Goal: Information Seeking & Learning: Find specific fact

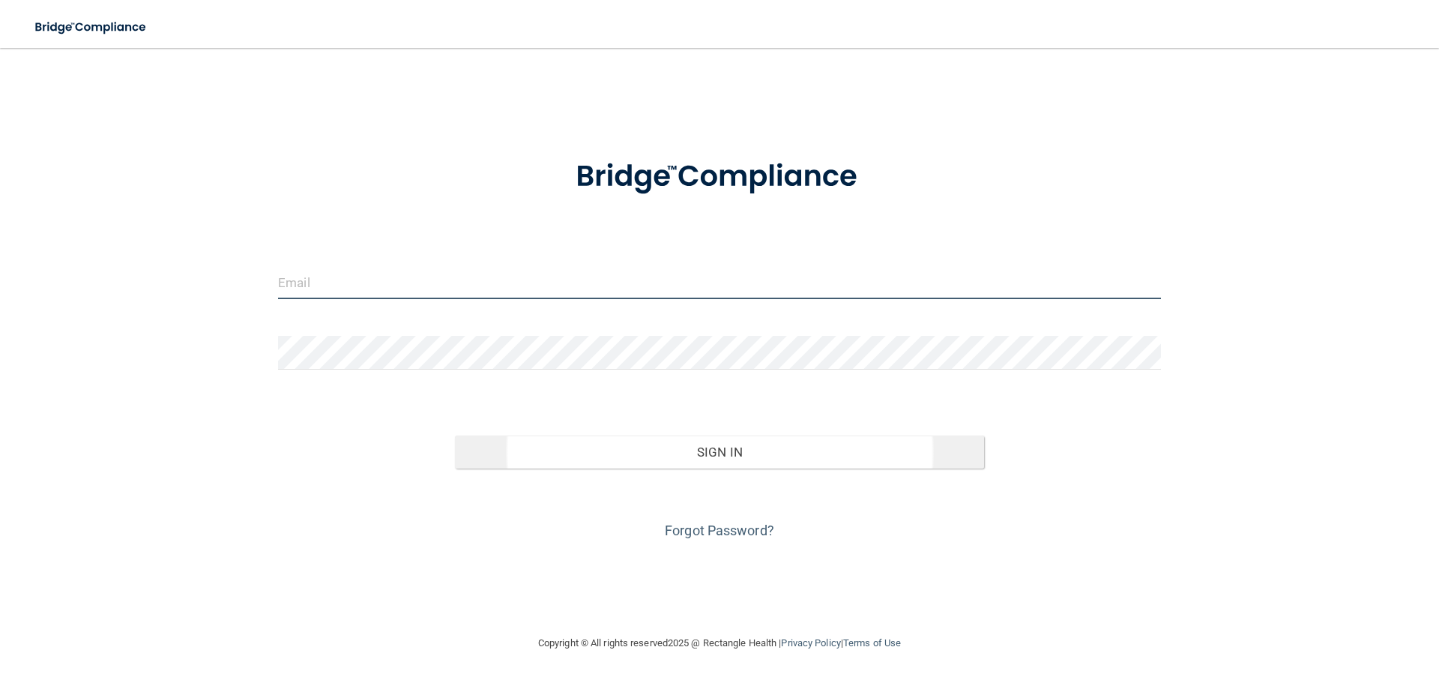
type input "[EMAIL_ADDRESS][DOMAIN_NAME]"
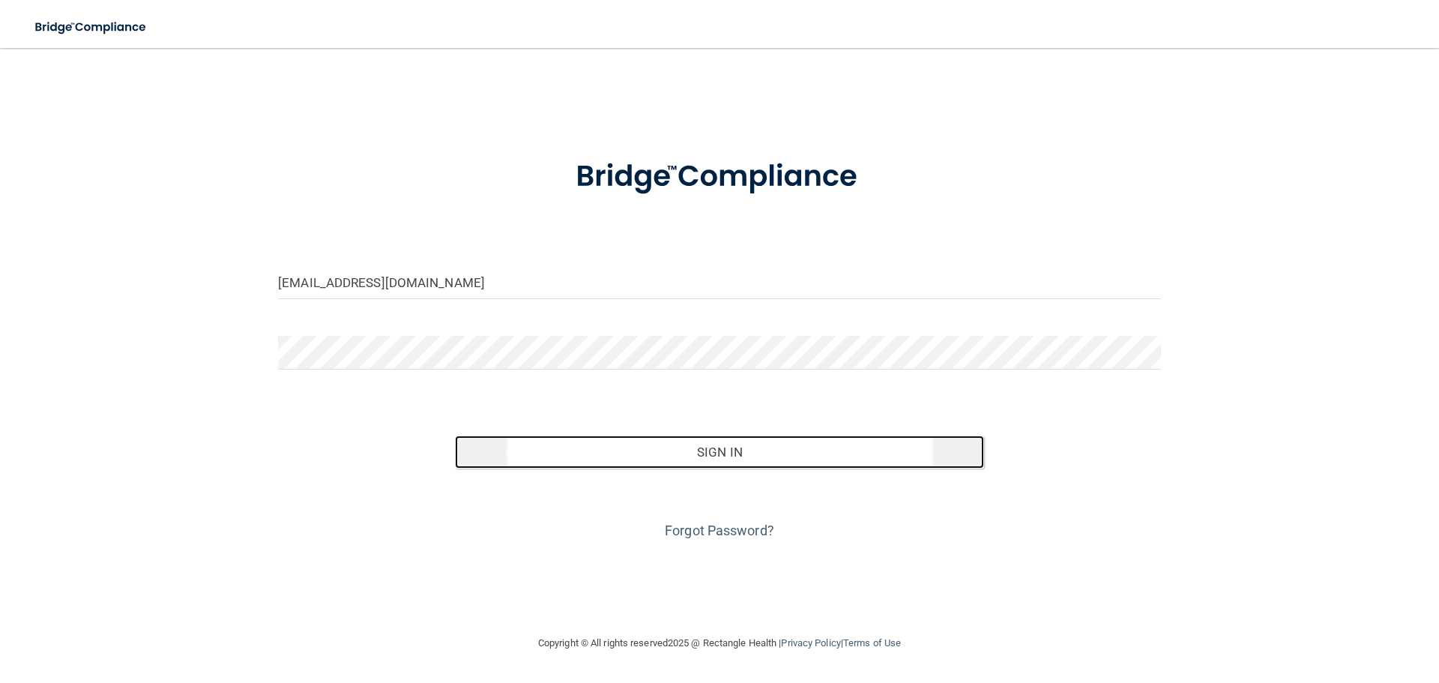
click at [760, 448] on button "Sign In" at bounding box center [720, 452] width 530 height 33
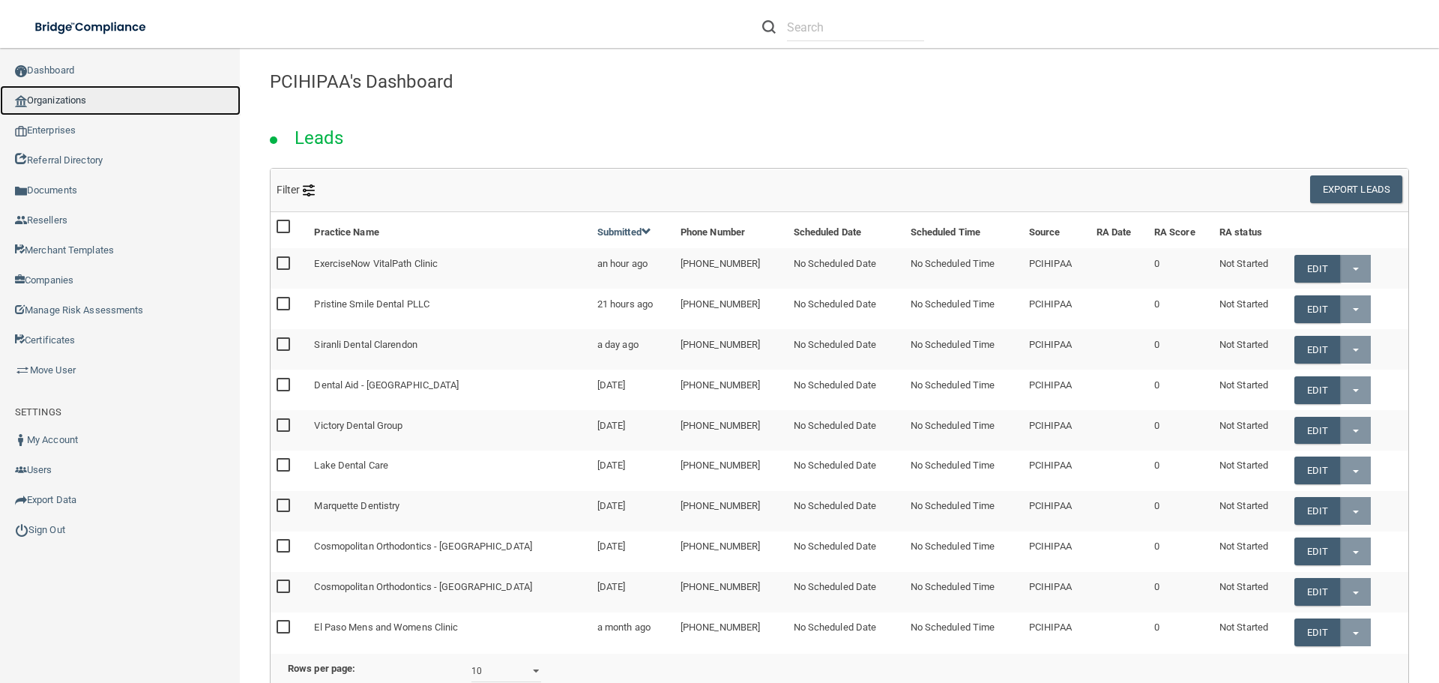
click at [123, 100] on link "Organizations" at bounding box center [120, 100] width 241 height 30
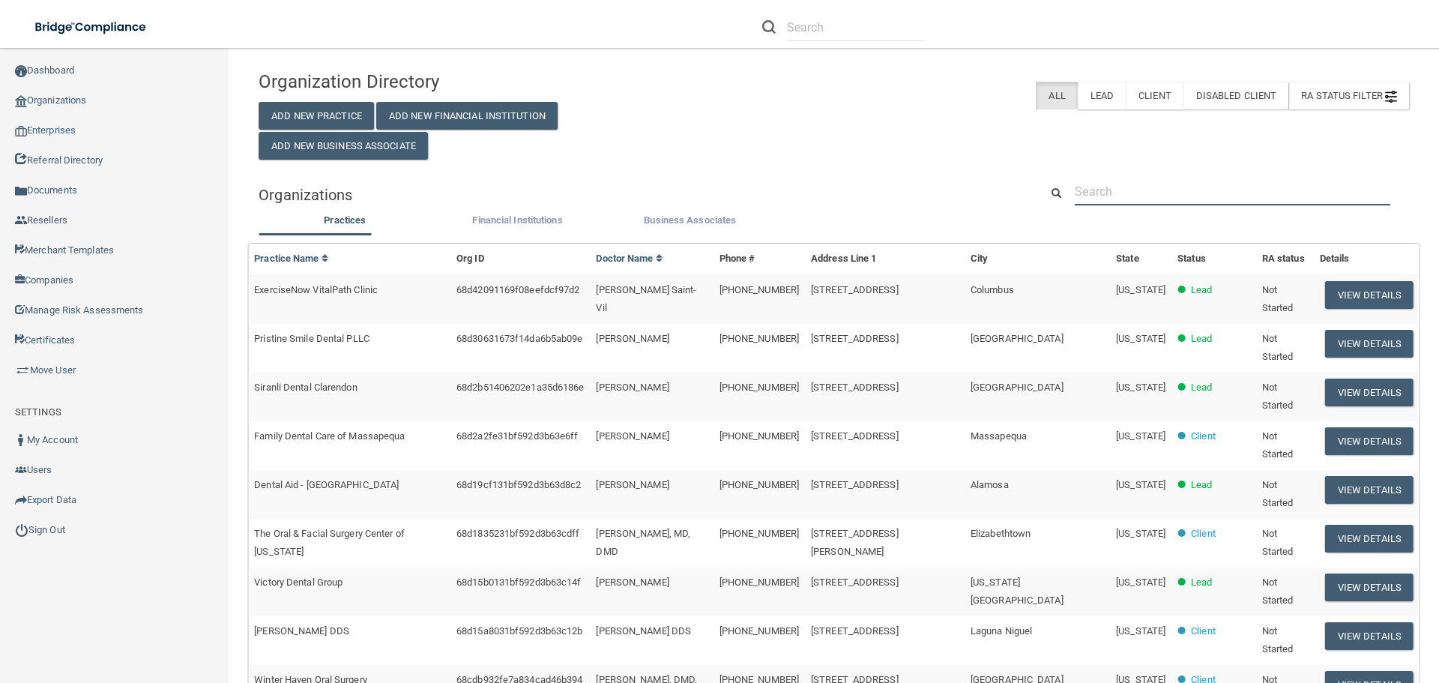
click at [1123, 197] on input "text" at bounding box center [1233, 192] width 316 height 28
paste input "[PHONE_NUMBER]"
type input "[PHONE_NUMBER]"
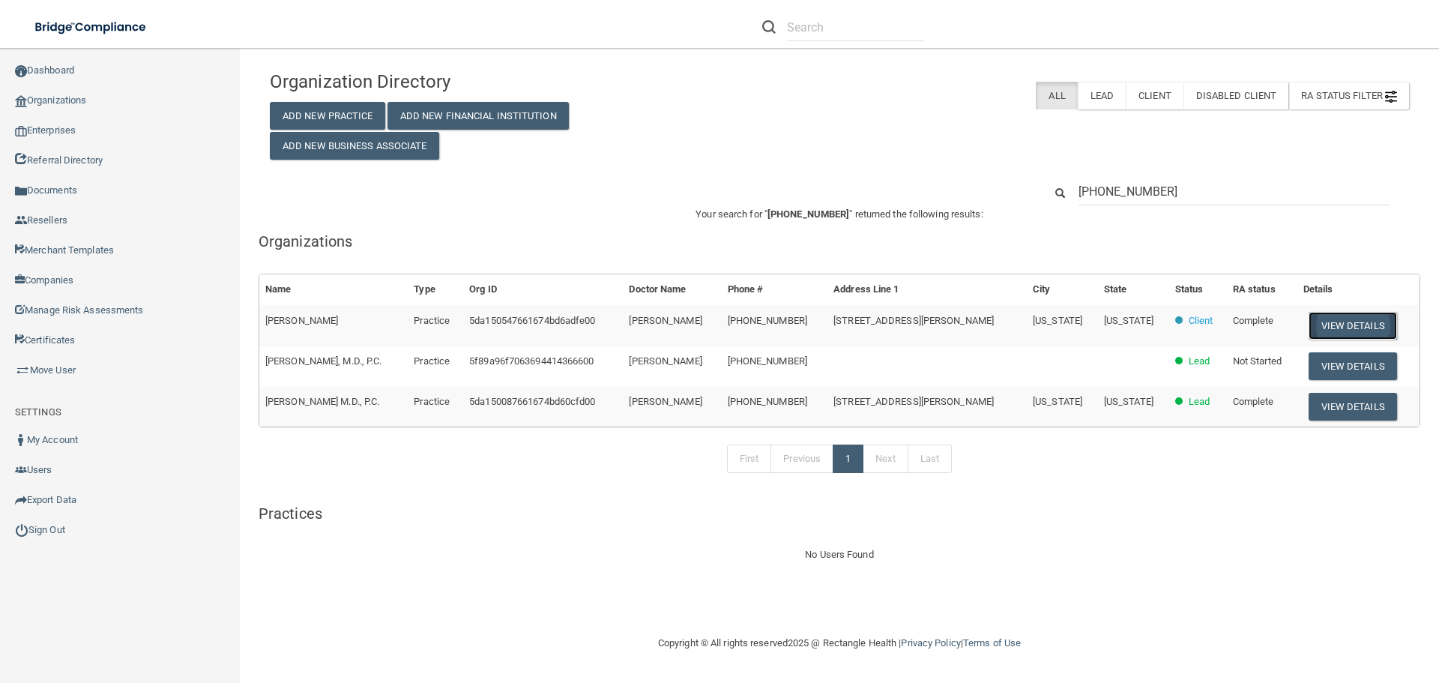
click at [1358, 320] on button "View Details" at bounding box center [1353, 326] width 88 height 28
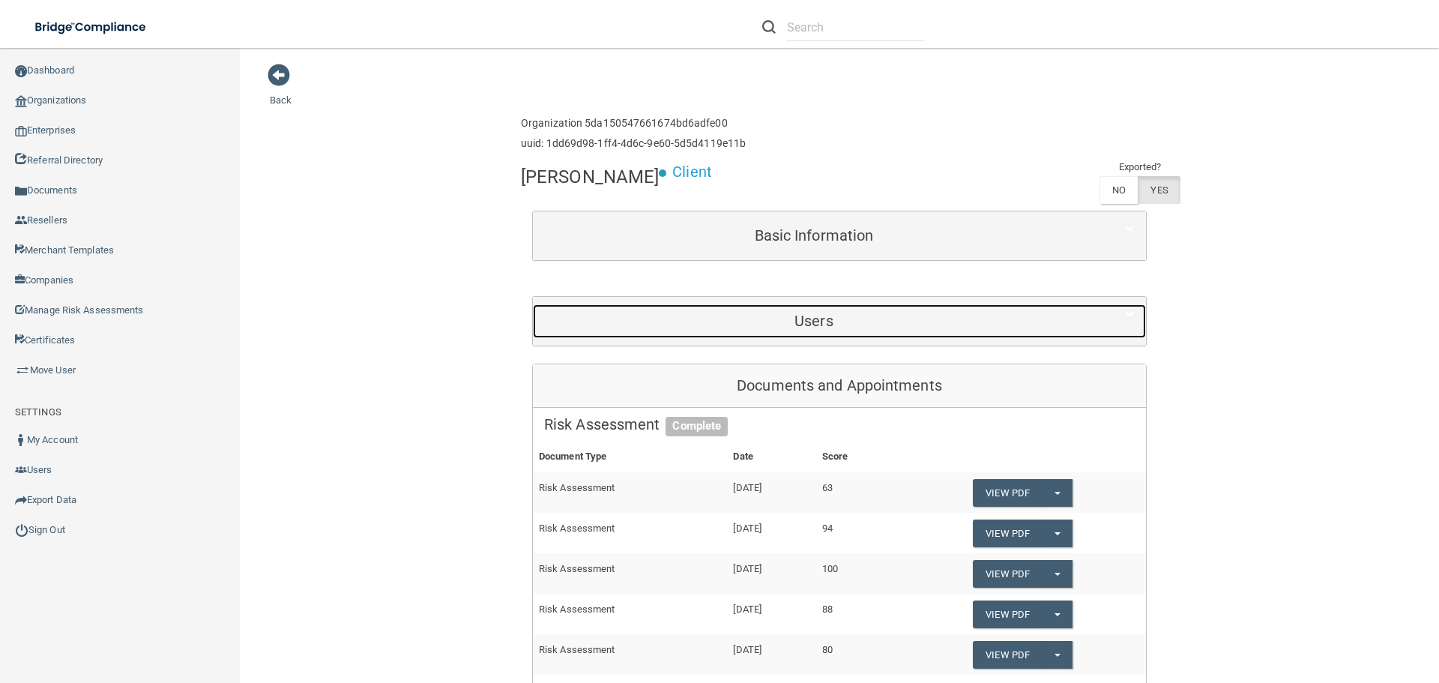
click at [795, 328] on h5 "Users" at bounding box center [814, 321] width 540 height 16
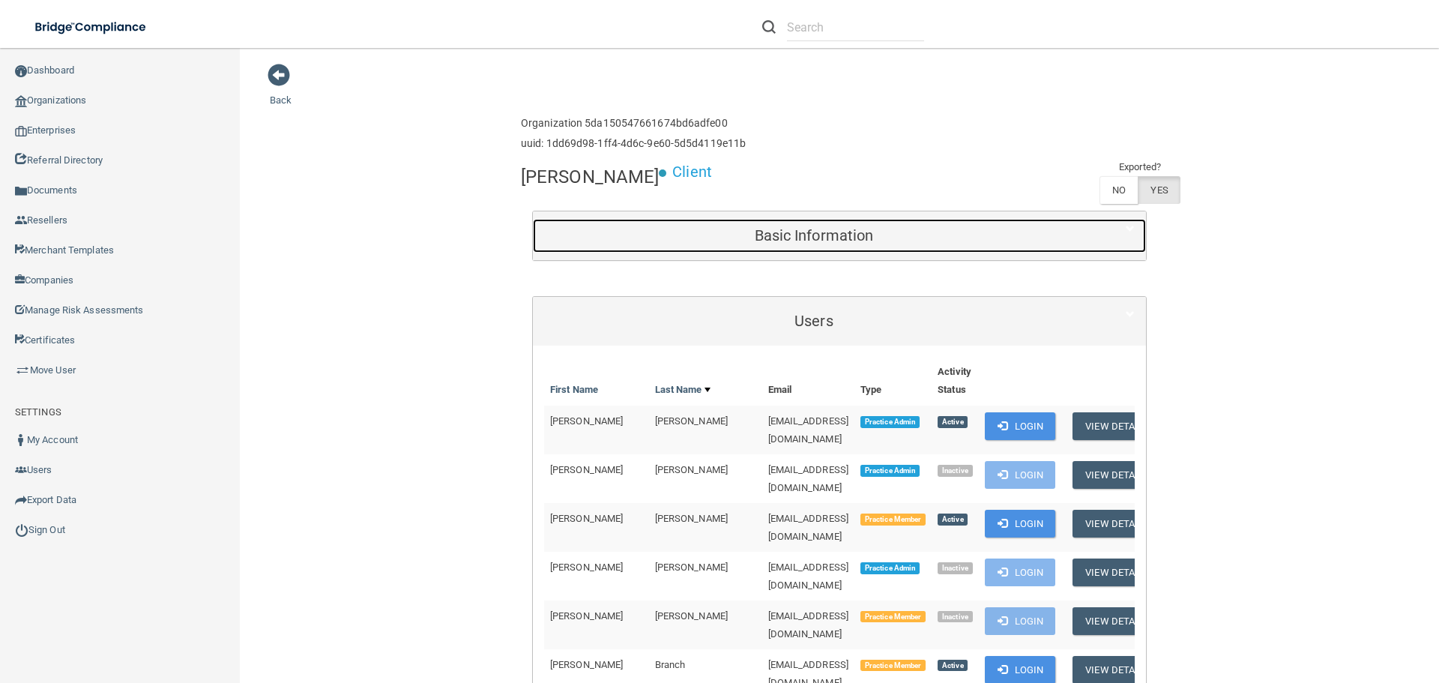
click at [825, 229] on h5 "Basic Information" at bounding box center [814, 235] width 540 height 16
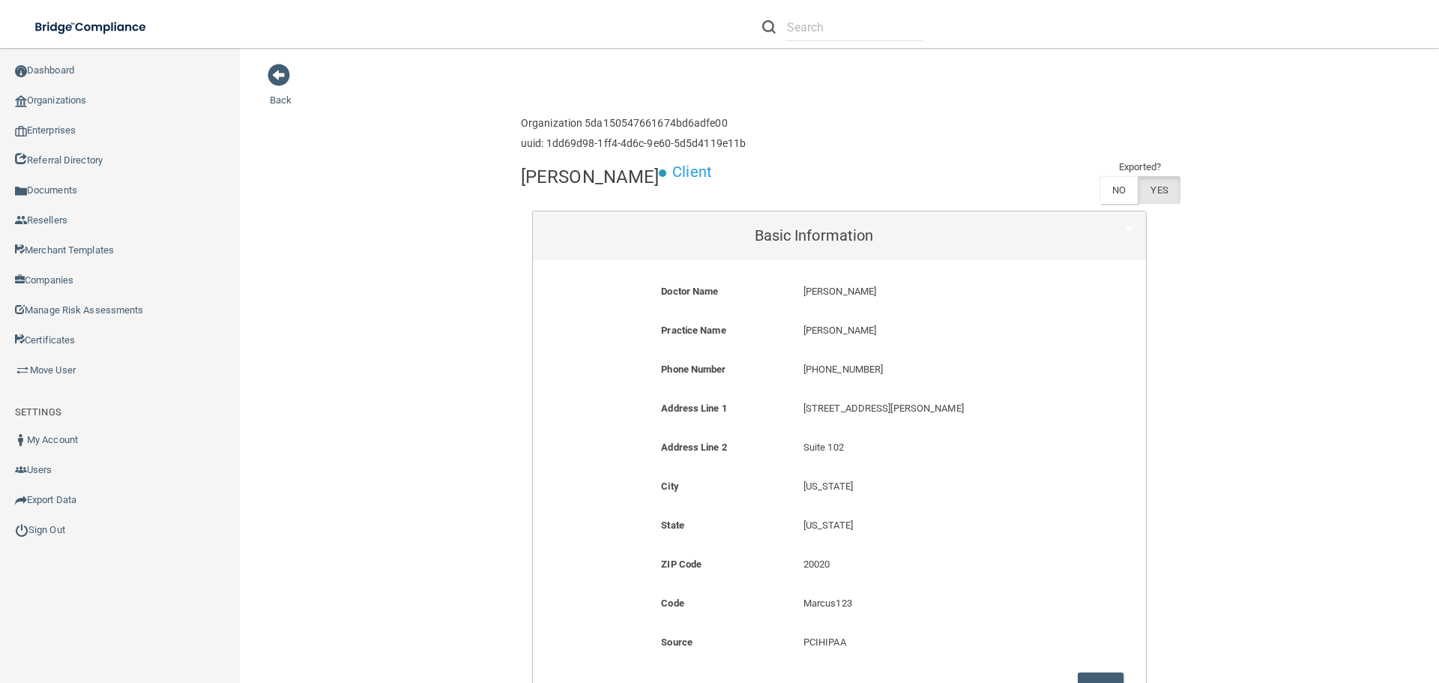
drag, startPoint x: 885, startPoint y: 288, endPoint x: 796, endPoint y: 288, distance: 89.2
click at [796, 288] on div "[PERSON_NAME] [PERSON_NAME]" at bounding box center [934, 297] width 284 height 28
copy p "[PERSON_NAME]"
click at [67, 538] on link "Sign Out" at bounding box center [120, 530] width 241 height 30
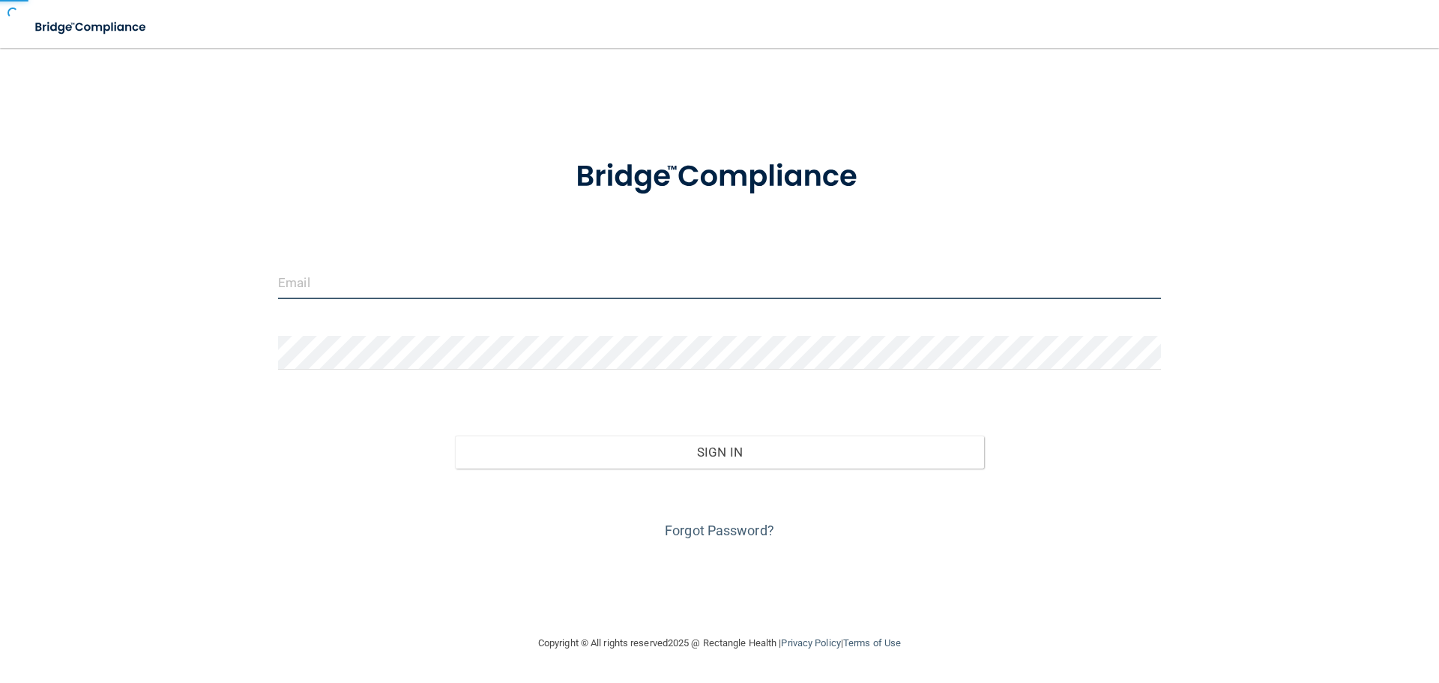
type input "[EMAIL_ADDRESS][DOMAIN_NAME]"
